Goal: Task Accomplishment & Management: Manage account settings

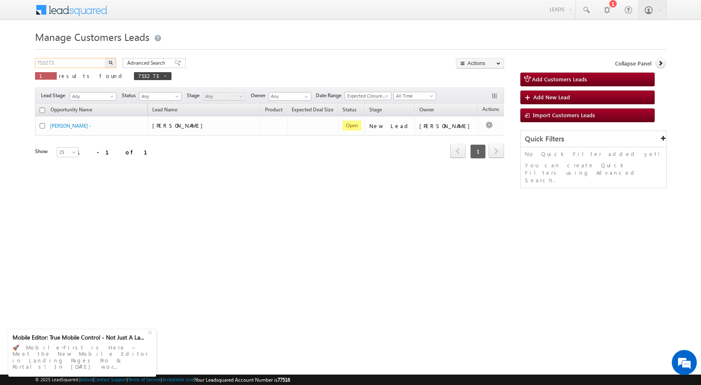
drag, startPoint x: 63, startPoint y: 63, endPoint x: 22, endPoint y: 67, distance: 41.2
click at [22, 67] on body "Menu [PERSON_NAME] sitar a6@ks erve." at bounding box center [350, 118] width 701 height 237
paste input "0444"
type input "704443"
click at [105, 58] on button "button" at bounding box center [110, 63] width 11 height 10
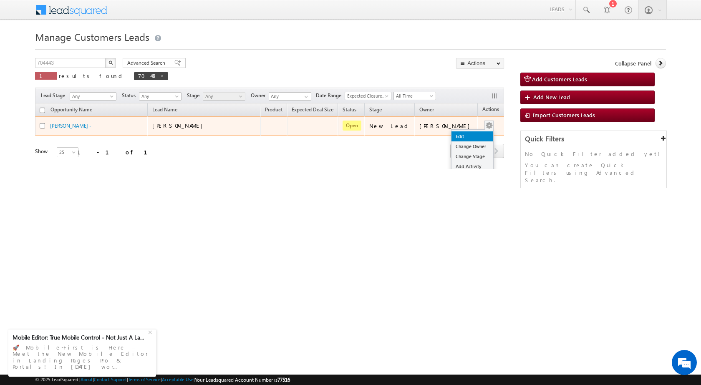
click at [473, 134] on link "Edit" at bounding box center [473, 136] width 42 height 10
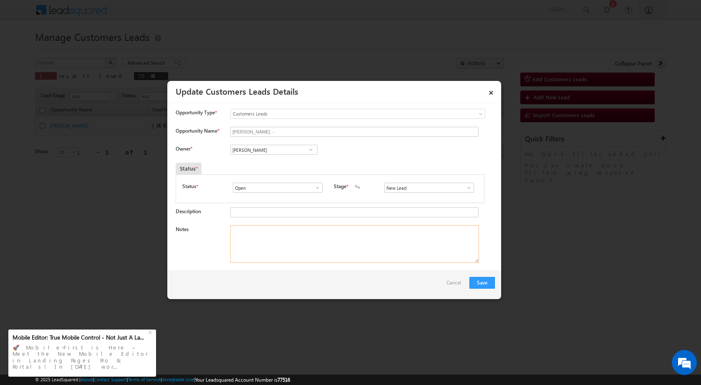
click at [322, 247] on textarea "Notes" at bounding box center [354, 244] width 249 height 38
paste textarea "704443 / Madhav Moolya / 9422335711 / HOME PURCHASE / 412202 TO PUNE / PV 80 LA…"
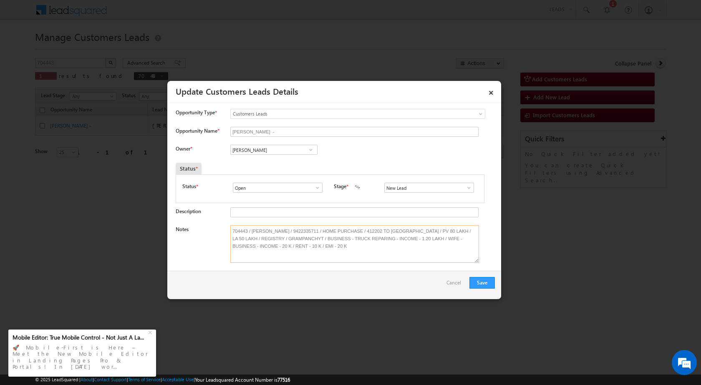
type textarea "704443 / Madhav Moolya / 9422335711 / HOME PURCHASE / 412202 TO PUNE / PV 80 LA…"
click at [278, 151] on input "[PERSON_NAME]" at bounding box center [273, 150] width 87 height 10
type input "vishal"
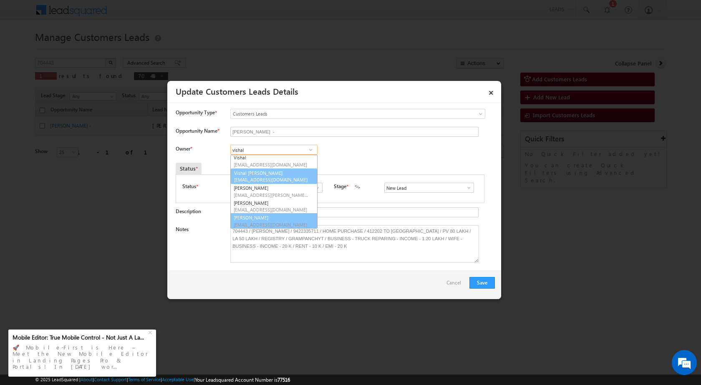
scroll to position [0, 0]
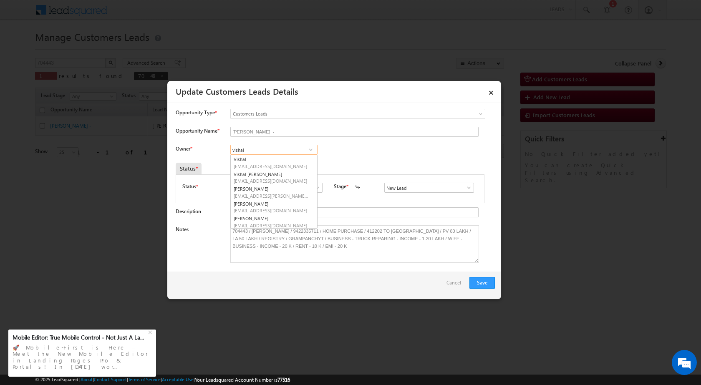
type input "vishal"
type input "V"
type input "VISHAL"
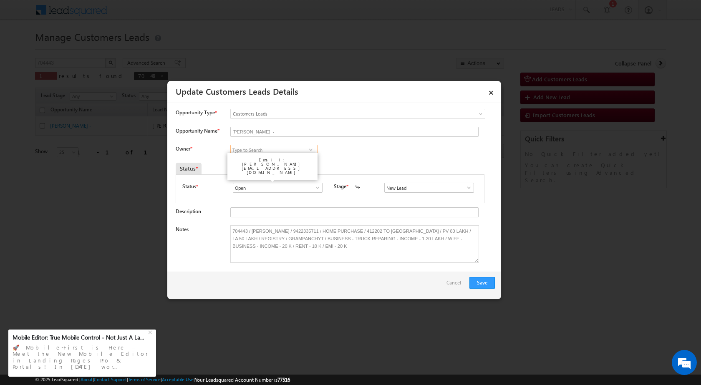
click at [289, 147] on input at bounding box center [273, 150] width 87 height 10
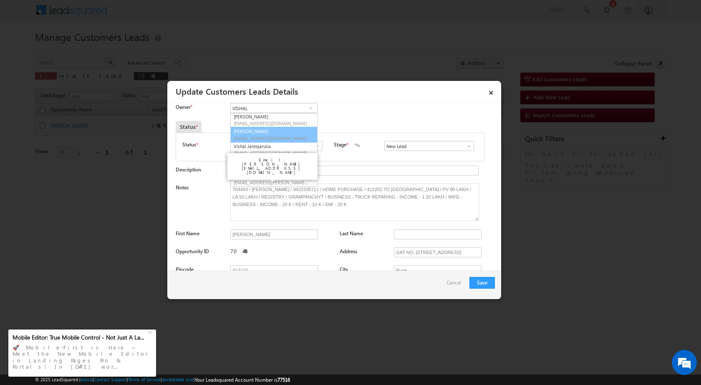
click at [346, 115] on div "Owner * Vishal Vishal Kishor Varma Vishal Prajapati Vishal Sharma Vishal Ghorpa…" at bounding box center [335, 110] width 319 height 14
click at [255, 108] on input "VISHAL" at bounding box center [273, 108] width 87 height 10
click at [290, 120] on link "Sushant Mahadev Sude sushan.sude@sgrlimited.in" at bounding box center [273, 121] width 87 height 16
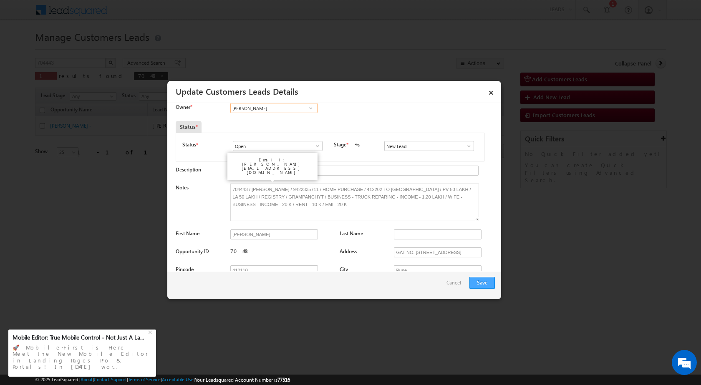
type input "Sushant Mahadev Sude"
click at [481, 278] on button "Save" at bounding box center [482, 283] width 25 height 12
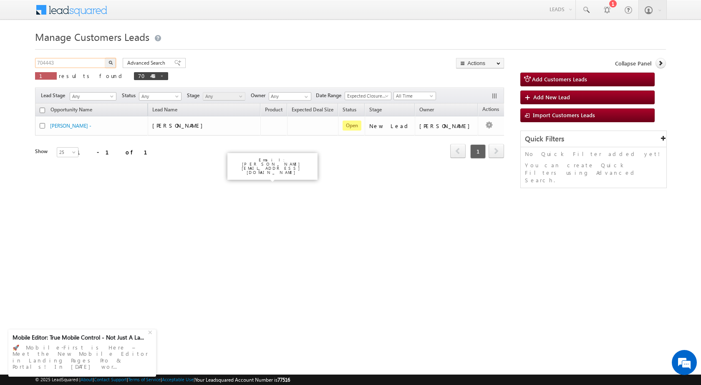
drag, startPoint x: 75, startPoint y: 82, endPoint x: 5, endPoint y: 83, distance: 70.1
click at [5, 83] on body "Menu [PERSON_NAME] sitar a6@ks erve." at bounding box center [350, 118] width 701 height 237
paste input "1308"
type input "701308"
click at [105, 58] on button "button" at bounding box center [110, 63] width 11 height 10
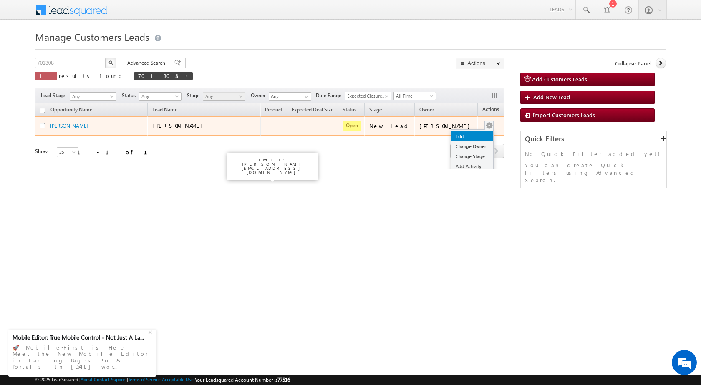
click at [463, 136] on link "Edit" at bounding box center [473, 136] width 42 height 10
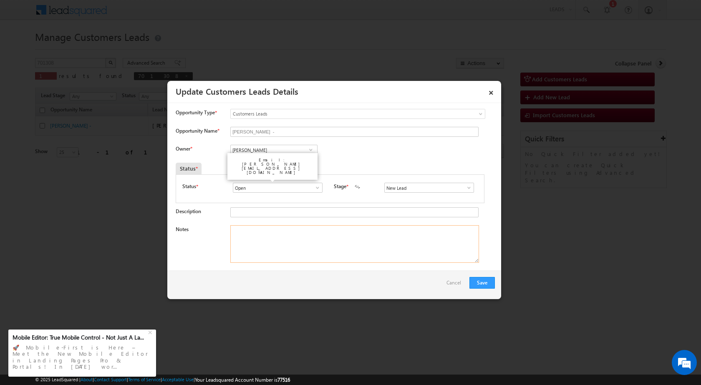
click at [281, 255] on textarea "Notes" at bounding box center [354, 244] width 249 height 38
paste textarea "701308 / [PERSON_NAME] / 9536177289 / CONSTRUCTION / OWNER HIMSELF / 283111 TO …"
type textarea "701308 / [PERSON_NAME] / 9536177289 / CONSTRUCTION / OWNER HIMSELF / 283111 TO …"
click at [313, 149] on span at bounding box center [311, 150] width 8 height 7
type input "[PERSON_NAME] WA"
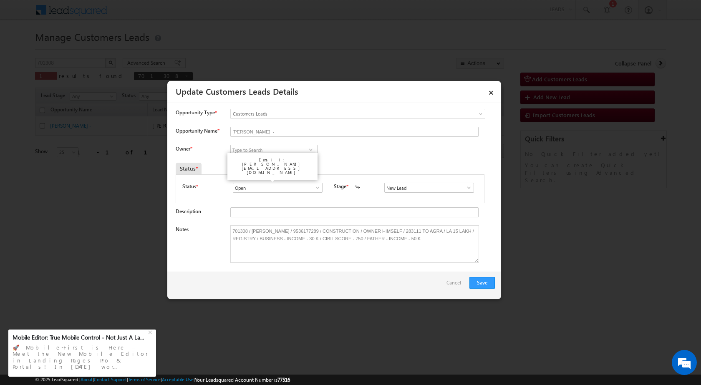
click at [288, 167] on div "Email: anand.vishwakarma@sgrlimited.in" at bounding box center [273, 166] width 90 height 27
click at [311, 152] on div "Email: anand.vishwakarma@sgrlimited.in" at bounding box center [272, 166] width 94 height 31
click at [311, 148] on span at bounding box center [311, 150] width 8 height 7
type input "[PERSON_NAME] WA"
click at [282, 168] on div "Email: anand.vishwakarma@sgrlimited.in" at bounding box center [272, 166] width 94 height 31
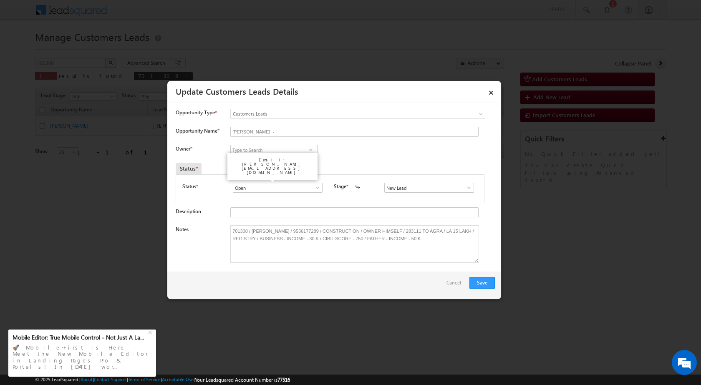
click at [340, 156] on div "Owner * Vikas Halwai Vikas Halwai Aakash Mewada Aashish Pawar Aashutosh Shrivas…" at bounding box center [335, 152] width 319 height 14
click at [492, 91] on link "×" at bounding box center [491, 91] width 14 height 15
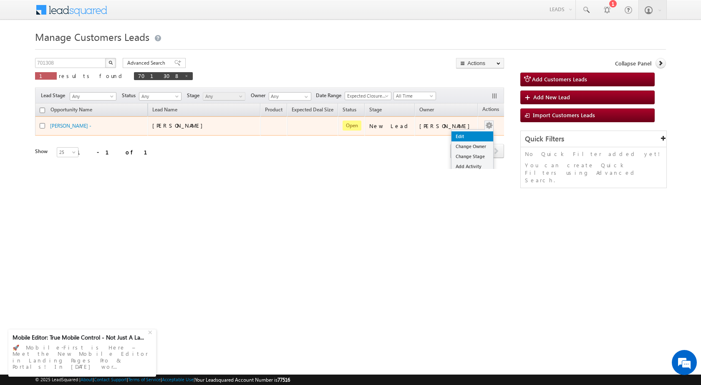
click at [457, 139] on link "Edit" at bounding box center [473, 136] width 42 height 10
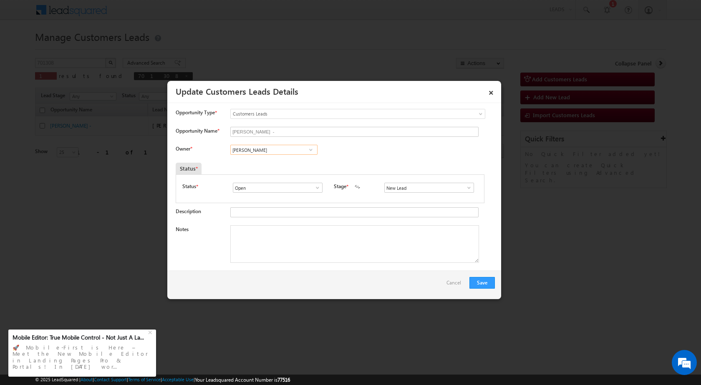
click at [270, 150] on input "[PERSON_NAME]" at bounding box center [273, 150] width 87 height 10
click at [270, 164] on span "[PERSON_NAME][EMAIL_ADDRESS][PERSON_NAME][DOMAIN_NAME]" at bounding box center [271, 166] width 75 height 6
type input "[PERSON_NAME]"
click at [285, 239] on textarea "Notes" at bounding box center [354, 244] width 249 height 38
paste textarea "701308 / [PERSON_NAME] / 9536177289 / CONSTRUCTION / OWNER HIMSELF / 283111 TO …"
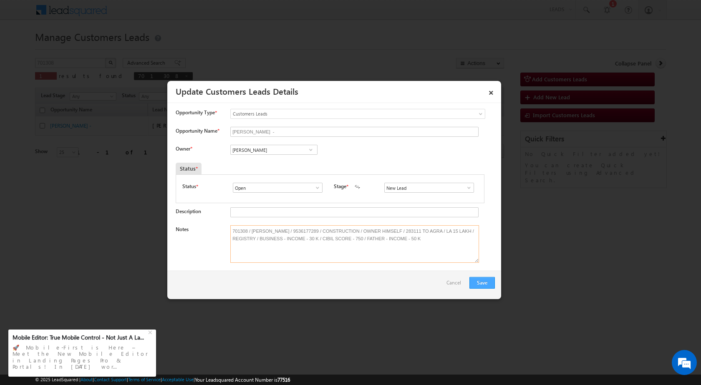
type textarea "701308 / [PERSON_NAME] / 9536177289 / CONSTRUCTION / OWNER HIMSELF / 283111 TO …"
click at [478, 284] on button "Save" at bounding box center [482, 283] width 25 height 12
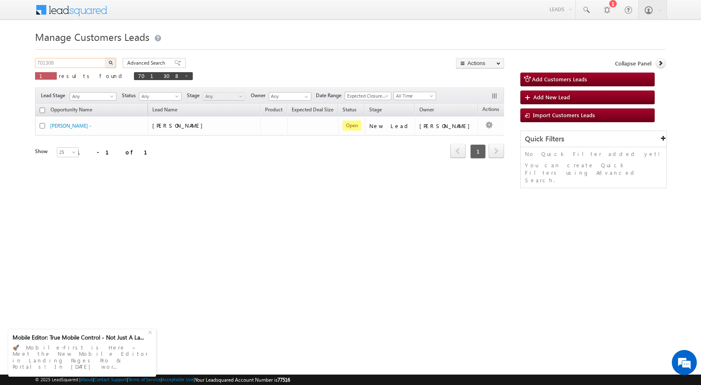
drag, startPoint x: 68, startPoint y: 60, endPoint x: 3, endPoint y: 66, distance: 65.3
click at [3, 66] on body "Menu [PERSON_NAME] sitar a6@ks erve." at bounding box center [350, 118] width 701 height 237
paste input "88543"
type input "788543"
click at [105, 58] on button "button" at bounding box center [110, 63] width 11 height 10
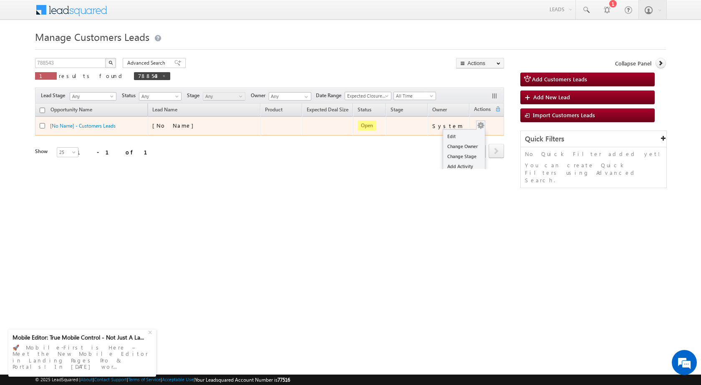
click at [477, 124] on button "button" at bounding box center [481, 125] width 8 height 8
click at [466, 136] on link "Edit" at bounding box center [464, 136] width 42 height 10
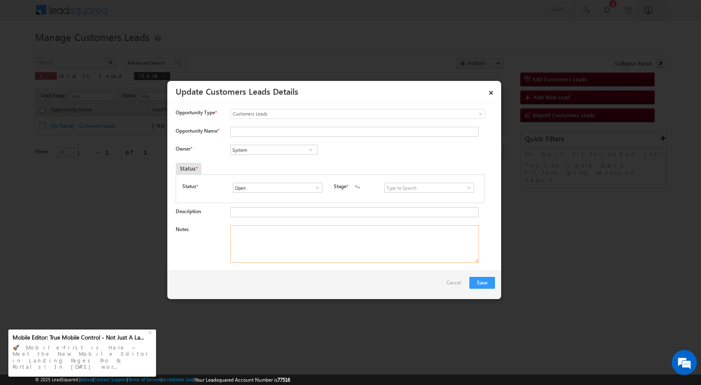
click at [310, 240] on textarea "Notes" at bounding box center [354, 244] width 249 height 38
paste textarea "788543 / [PERSON_NAME] / 9837072678 / CONSTRUCTION / OWNER HIMSELF / 244001 to …"
type textarea "788543 / [PERSON_NAME] / 9837072678 / CONSTRUCTION / OWNER HIMSELF / 244001 to …"
click at [298, 149] on input "System" at bounding box center [273, 150] width 87 height 10
click at [310, 148] on span at bounding box center [311, 150] width 8 height 7
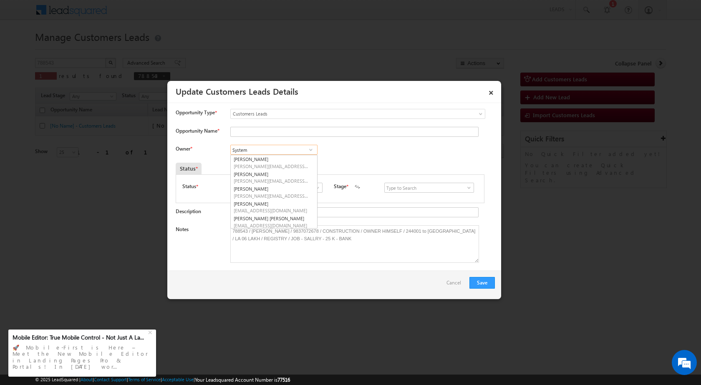
type input "S"
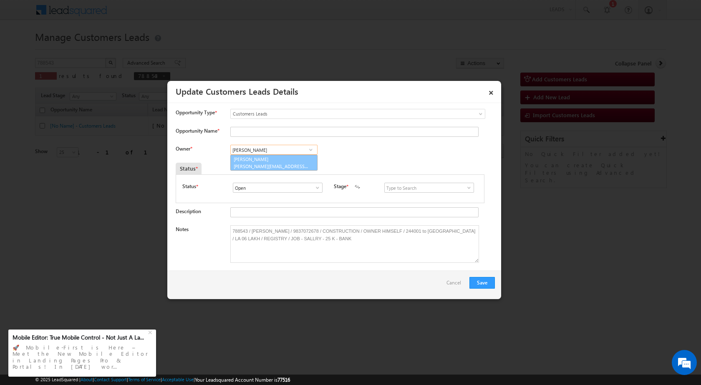
click at [306, 157] on link "[PERSON_NAME] [PERSON_NAME][EMAIL_ADDRESS][DOMAIN_NAME]" at bounding box center [273, 163] width 87 height 16
type input "[PERSON_NAME]"
click at [481, 281] on button "Save" at bounding box center [482, 283] width 25 height 12
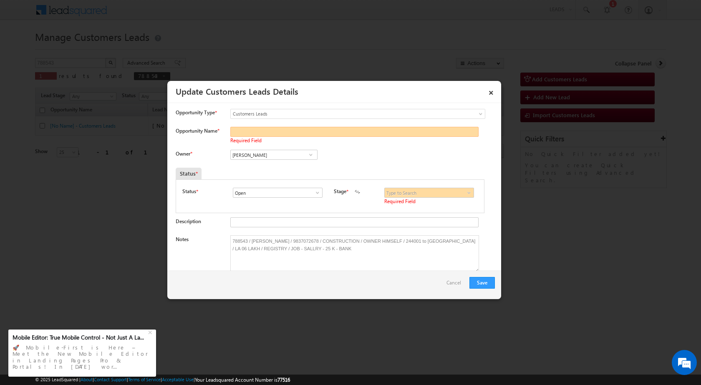
click at [296, 135] on input "Opportunity Name *" at bounding box center [354, 132] width 248 height 10
type input "[PERSON_NAME]"
click at [465, 191] on span at bounding box center [469, 193] width 8 height 7
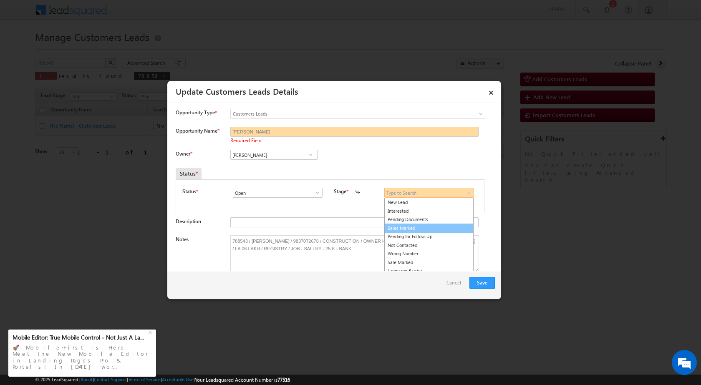
click at [430, 227] on link "Sales Marked" at bounding box center [428, 229] width 89 height 10
type input "Sales Marked"
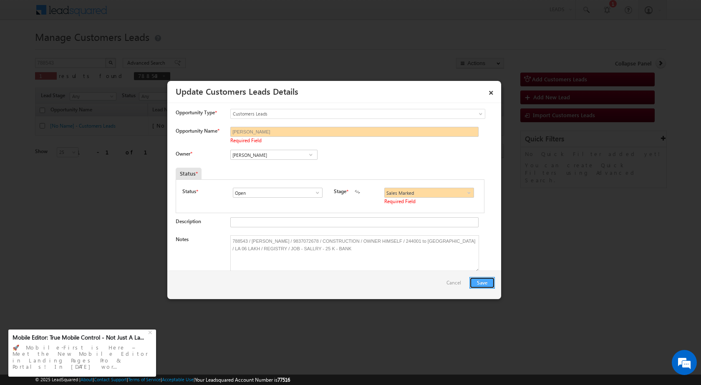
click at [484, 285] on button "Save" at bounding box center [482, 283] width 25 height 12
